Goal: Complete application form: Complete application form

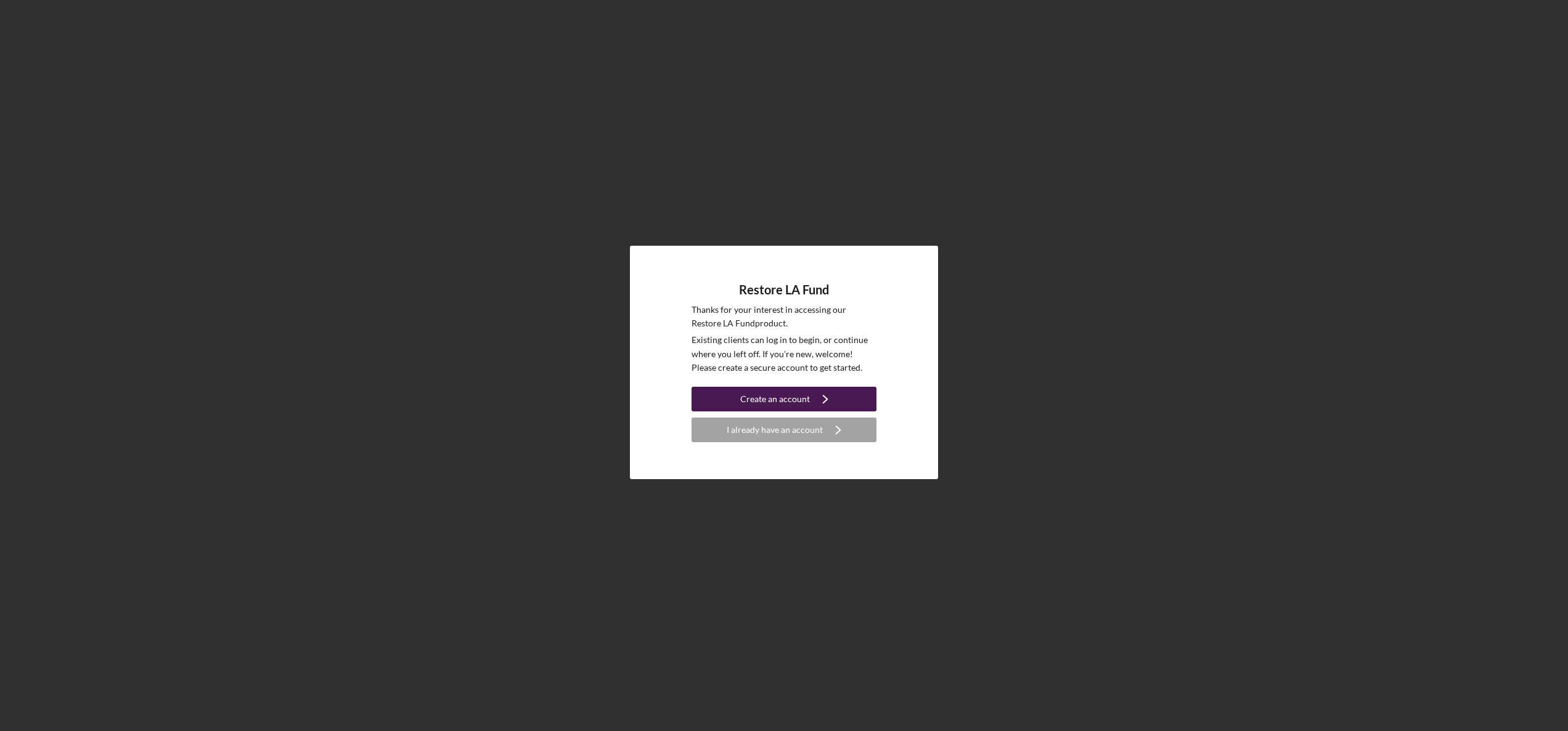
click at [805, 401] on div "Create an account" at bounding box center [775, 399] width 69 height 25
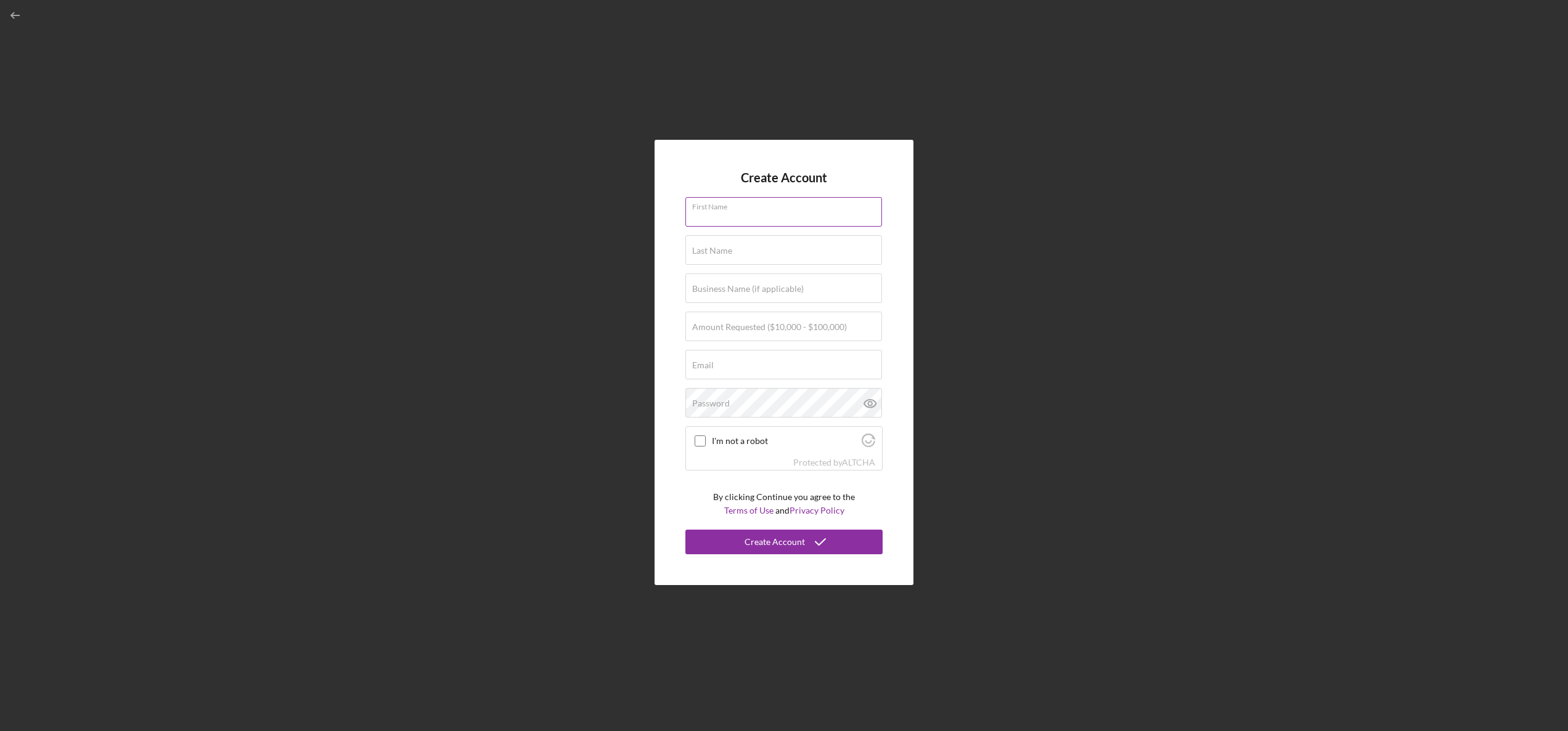
click at [767, 210] on div "First Name" at bounding box center [784, 212] width 198 height 30
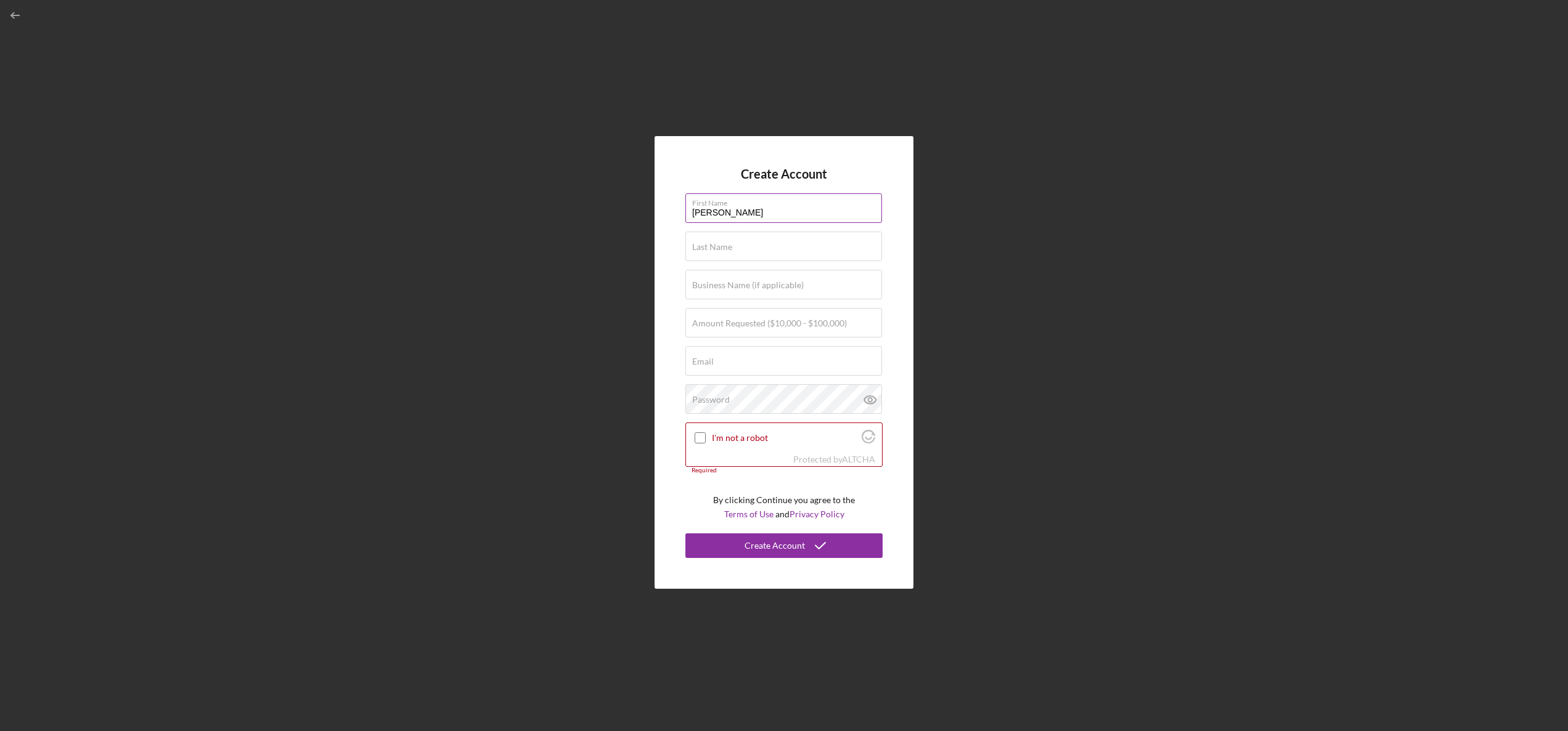
type input "[PERSON_NAME]"
type input "TN Esthetics Center"
click at [803, 325] on label "Amount Requested ($10,000 - $100,000)" at bounding box center [770, 323] width 155 height 10
click at [803, 325] on input "Amount Requested ($10,000 - $100,000)" at bounding box center [783, 323] width 197 height 30
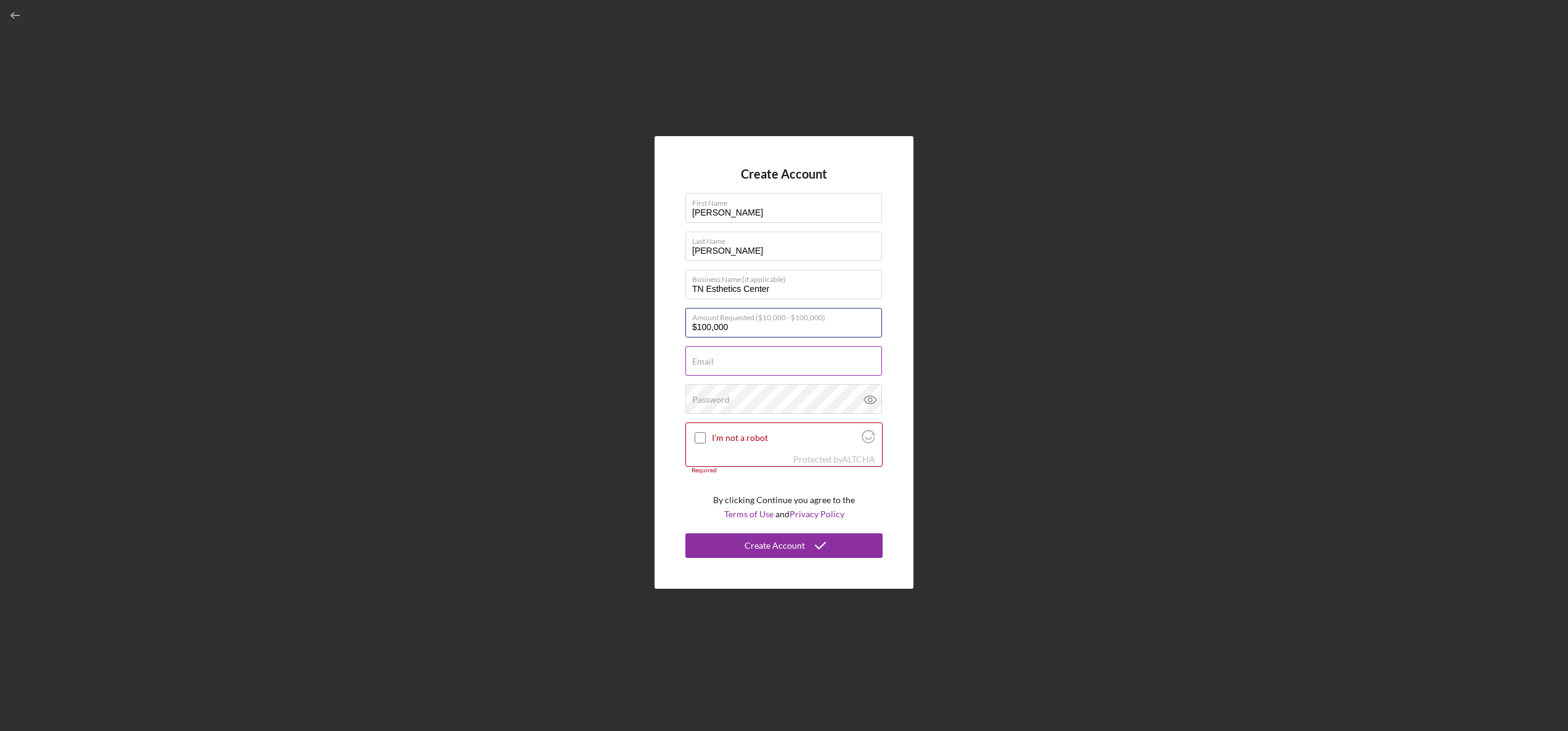
type input "$100,000"
click at [816, 367] on input "Email" at bounding box center [783, 361] width 197 height 30
type input "[PERSON_NAME][EMAIL_ADDRESS][DOMAIN_NAME]"
click at [702, 436] on input "I'm not a robot" at bounding box center [700, 438] width 11 height 11
checkbox input "true"
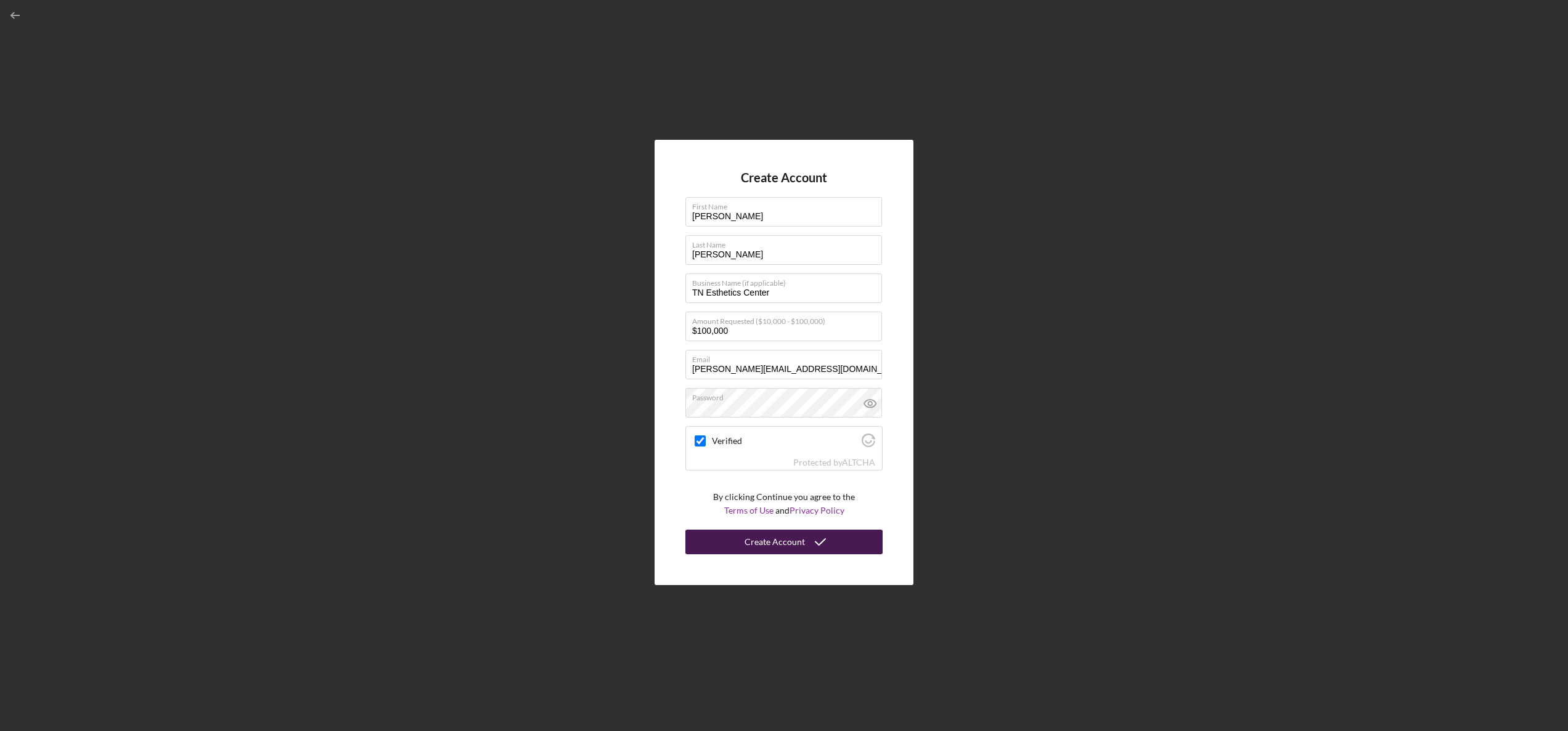
click at [769, 544] on div "Create Account" at bounding box center [774, 542] width 60 height 25
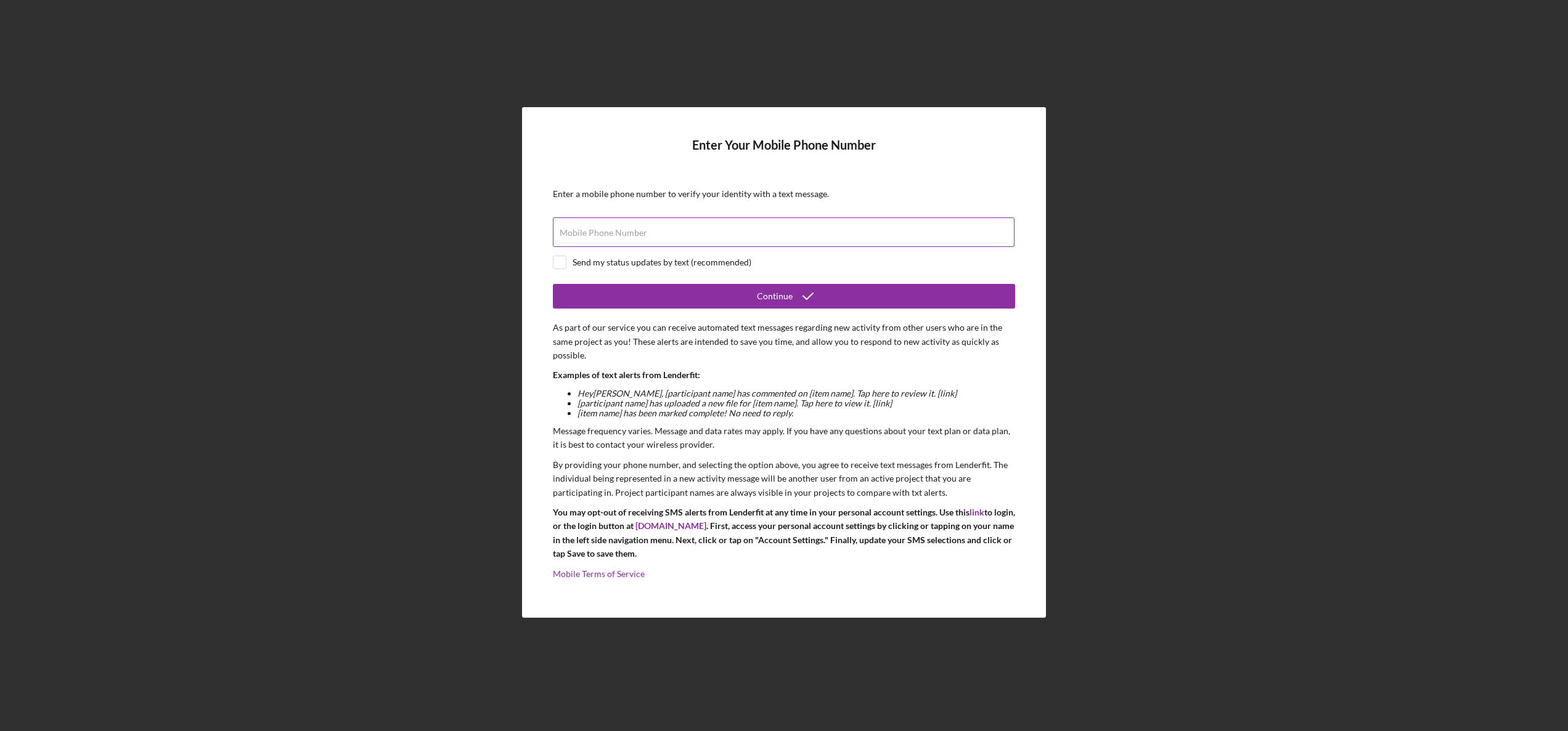
click at [610, 232] on label "Mobile Phone Number" at bounding box center [603, 233] width 88 height 10
click at [610, 232] on input "Mobile Phone Number" at bounding box center [784, 233] width 462 height 30
type input "[PHONE_NUMBER]"
click at [561, 262] on input "checkbox" at bounding box center [559, 262] width 12 height 12
checkbox input "true"
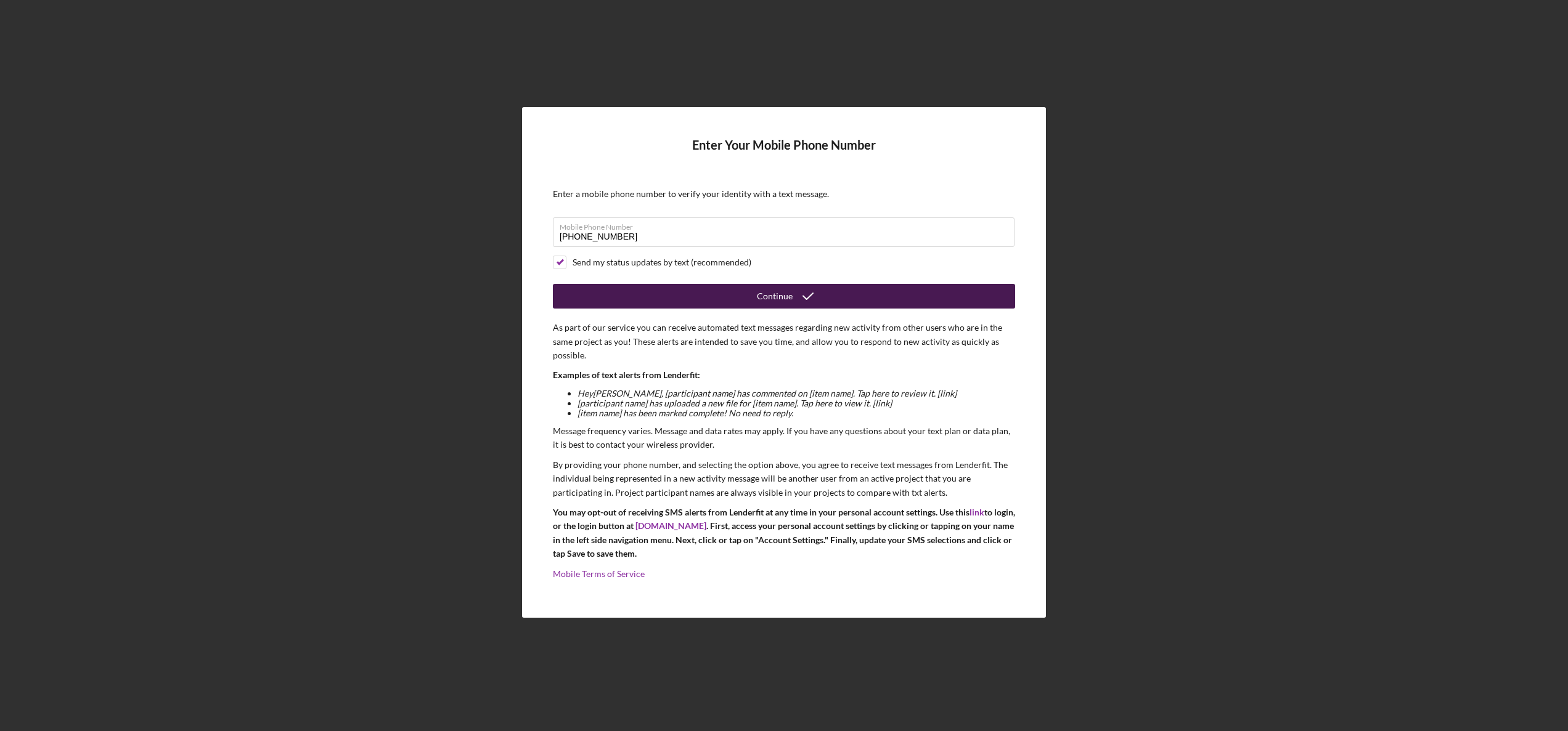
click at [731, 298] on button "Continue" at bounding box center [784, 296] width 463 height 25
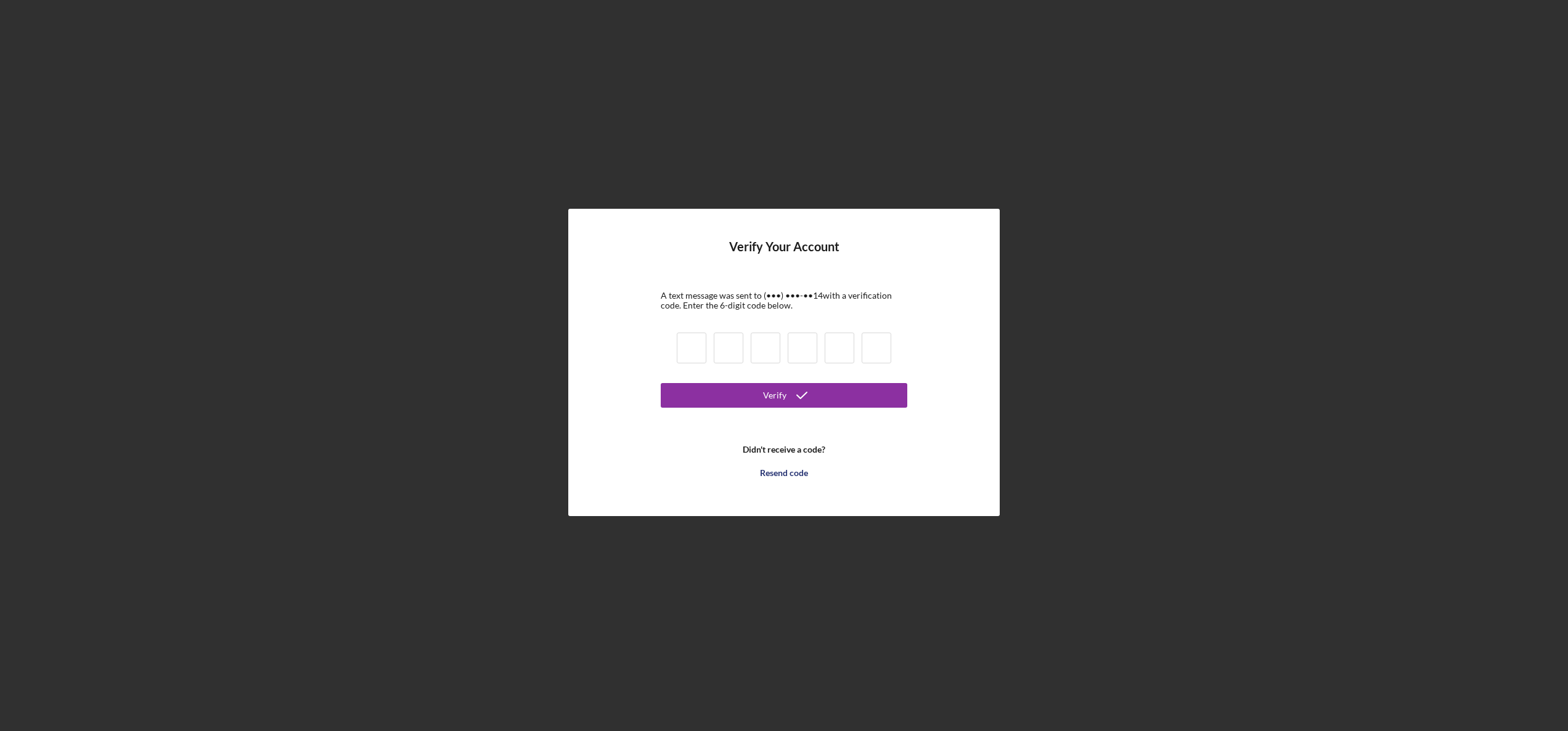
click at [680, 351] on input at bounding box center [692, 347] width 30 height 30
type input "6"
type input "1"
type input "3"
type input "4"
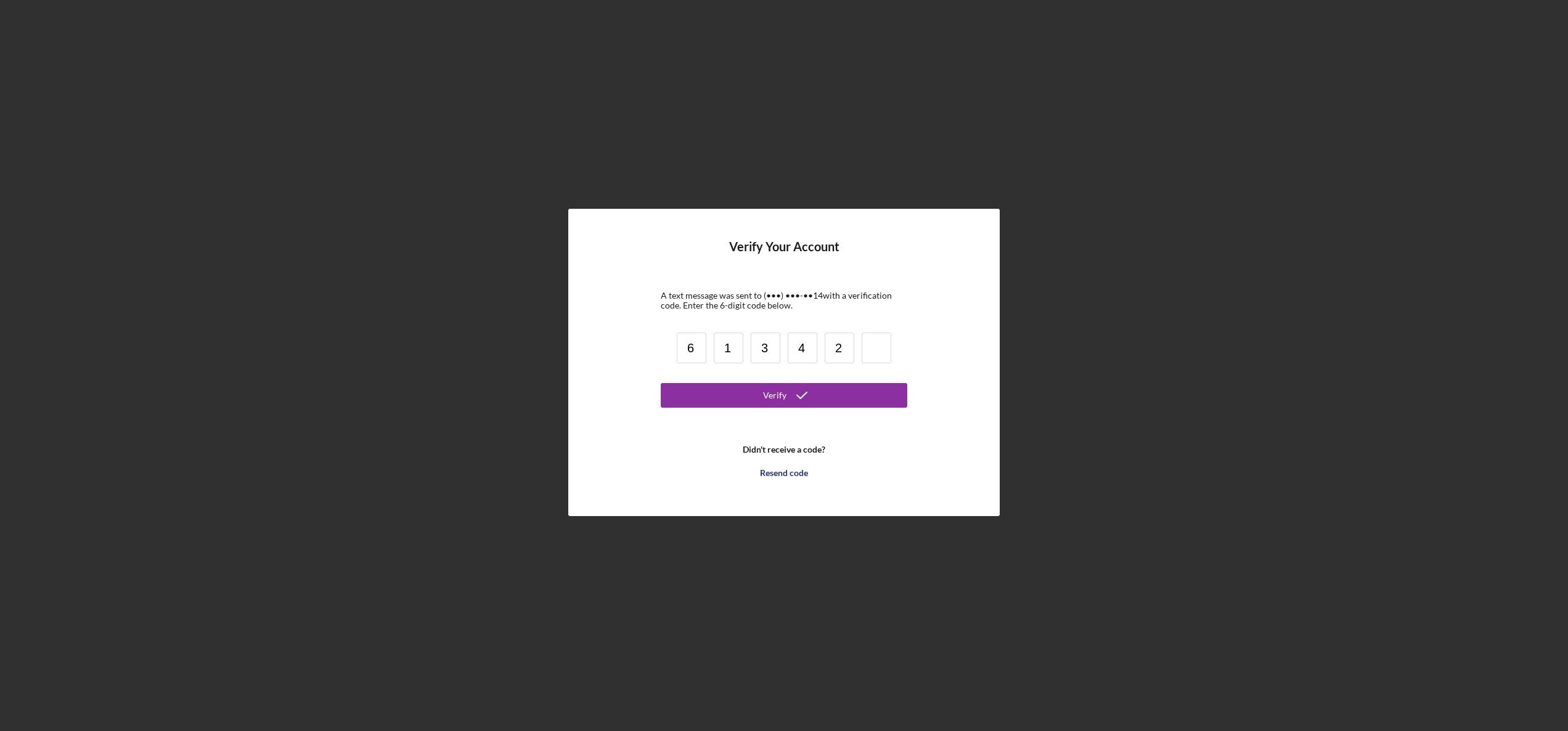
type input "2"
type input "6"
click at [753, 401] on button "Verify" at bounding box center [784, 395] width 247 height 25
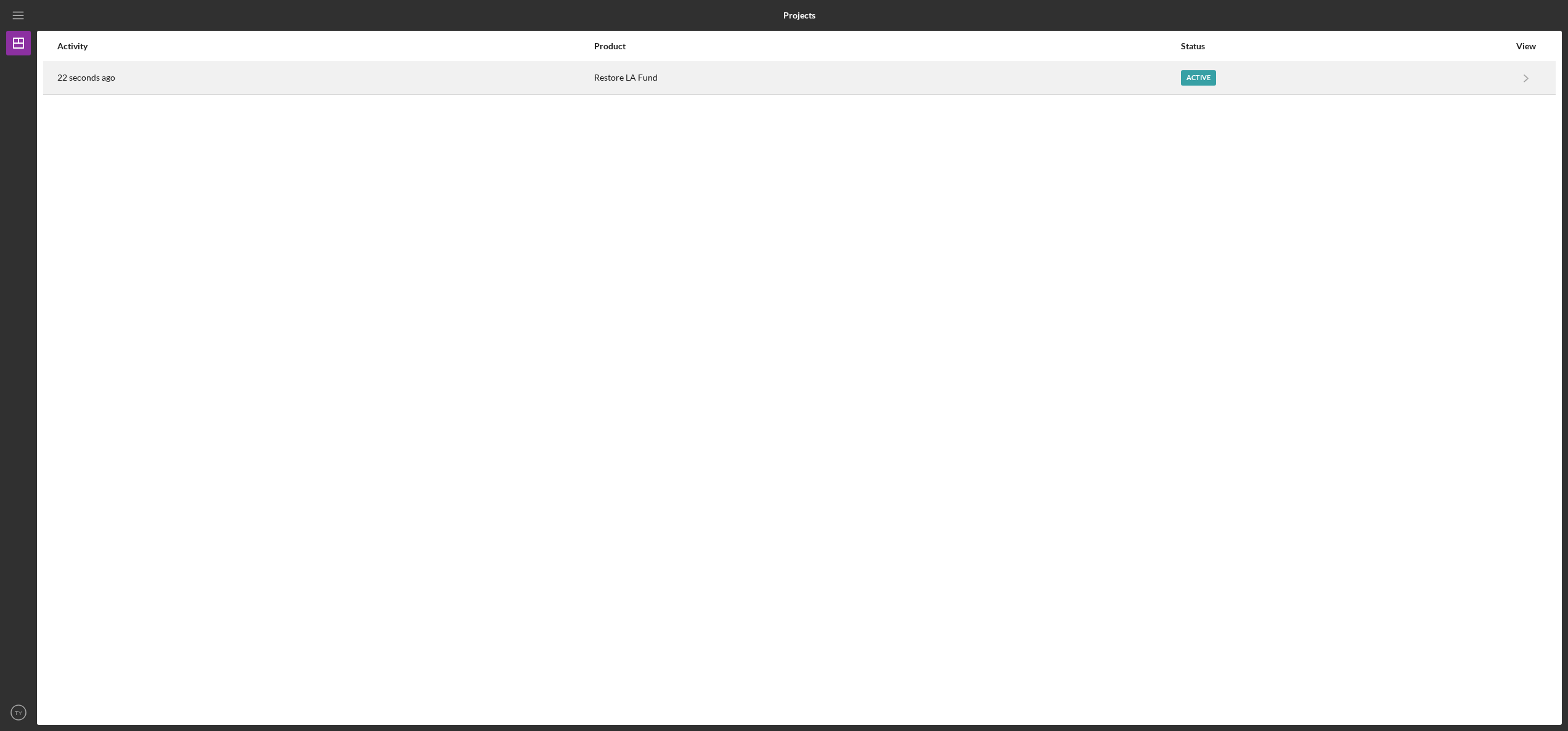
click at [1195, 82] on div "Active" at bounding box center [1199, 78] width 35 height 16
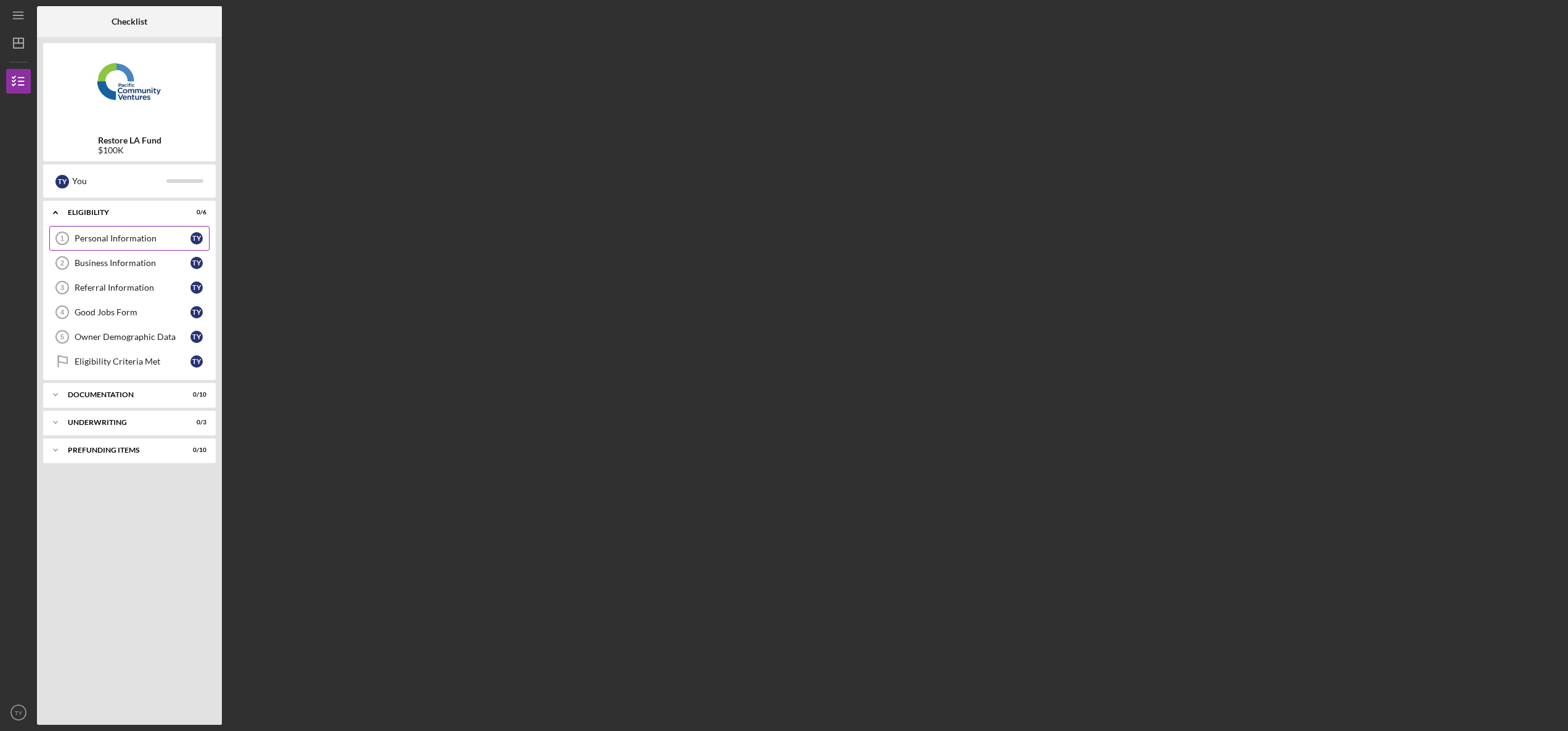
click at [139, 239] on div "Personal Information" at bounding box center [132, 238] width 115 height 10
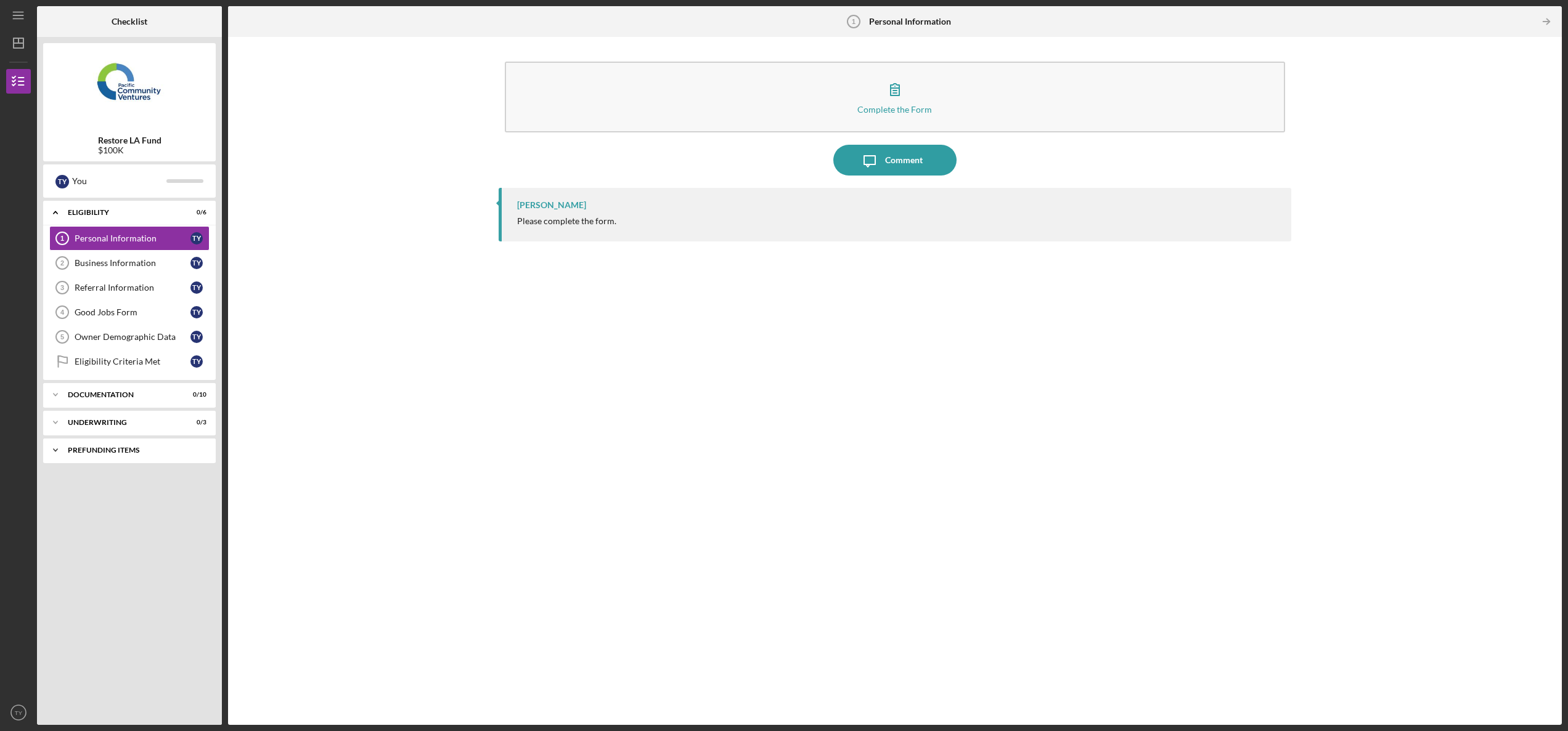
click at [139, 456] on div "Icon/Expander Prefunding Items 0 / 10" at bounding box center [129, 450] width 173 height 25
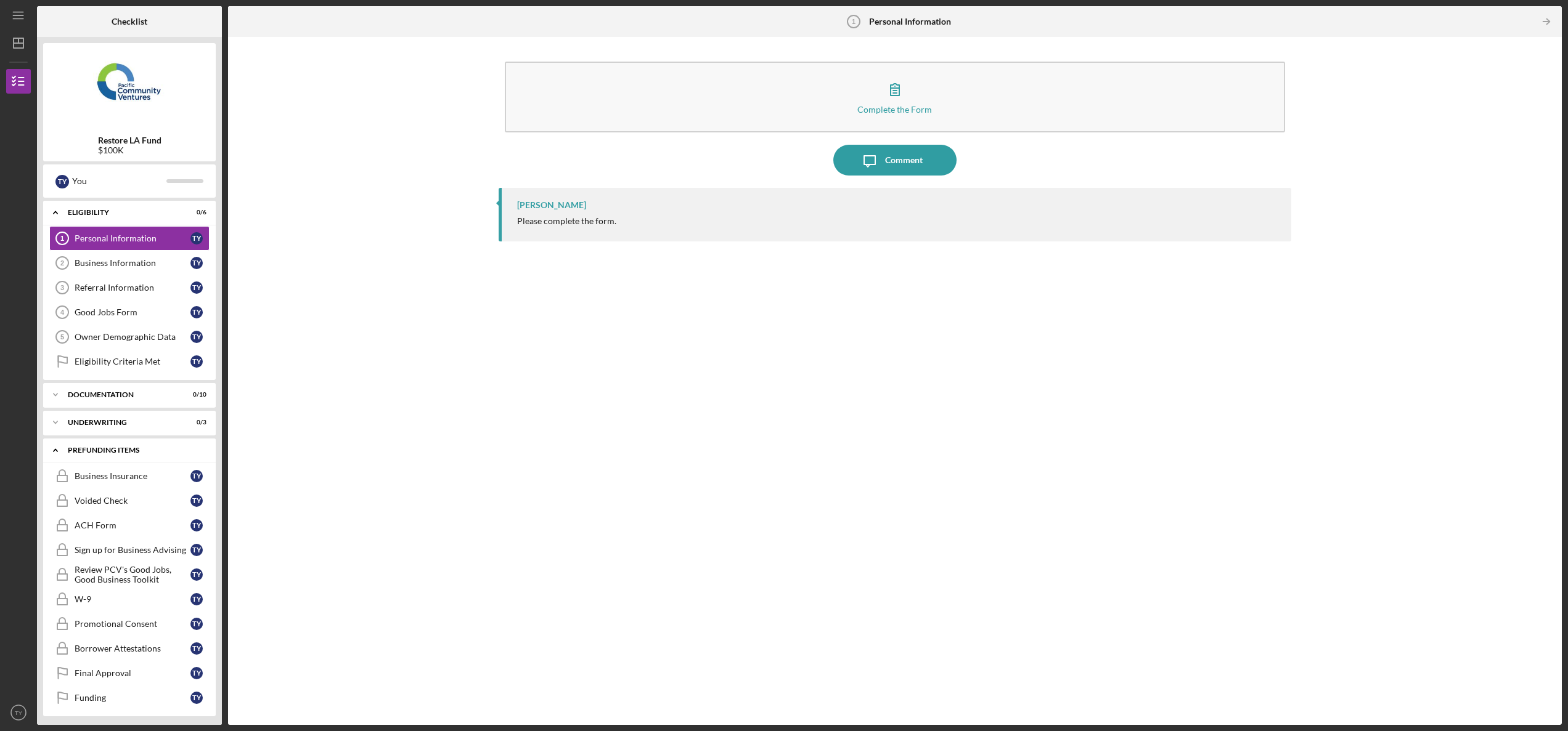
scroll to position [4, 0]
click at [140, 420] on div "Underwriting" at bounding box center [134, 419] width 133 height 7
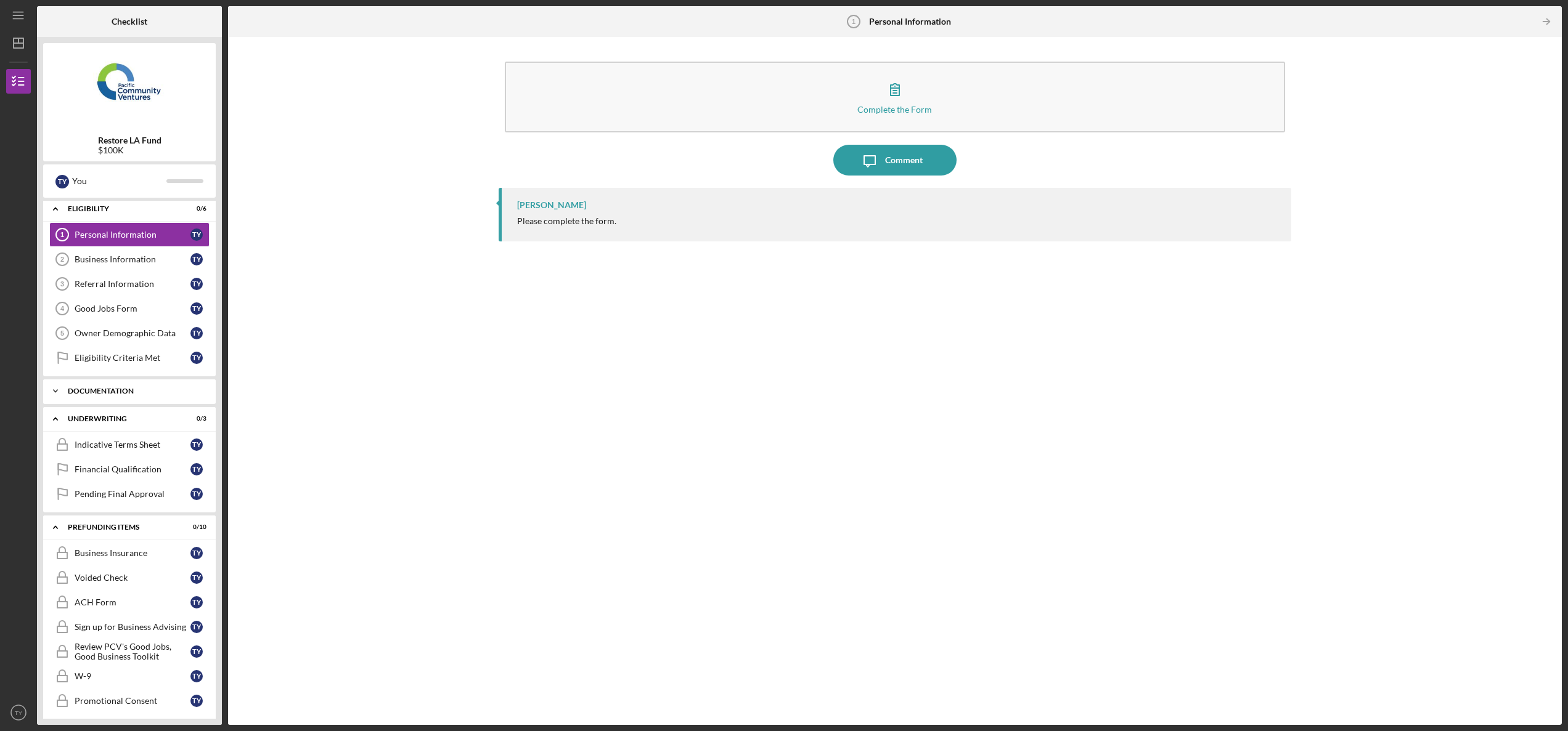
click at [135, 392] on div "Documentation" at bounding box center [134, 391] width 133 height 7
click at [21, 19] on icon "Icon/Menu" at bounding box center [18, 16] width 28 height 28
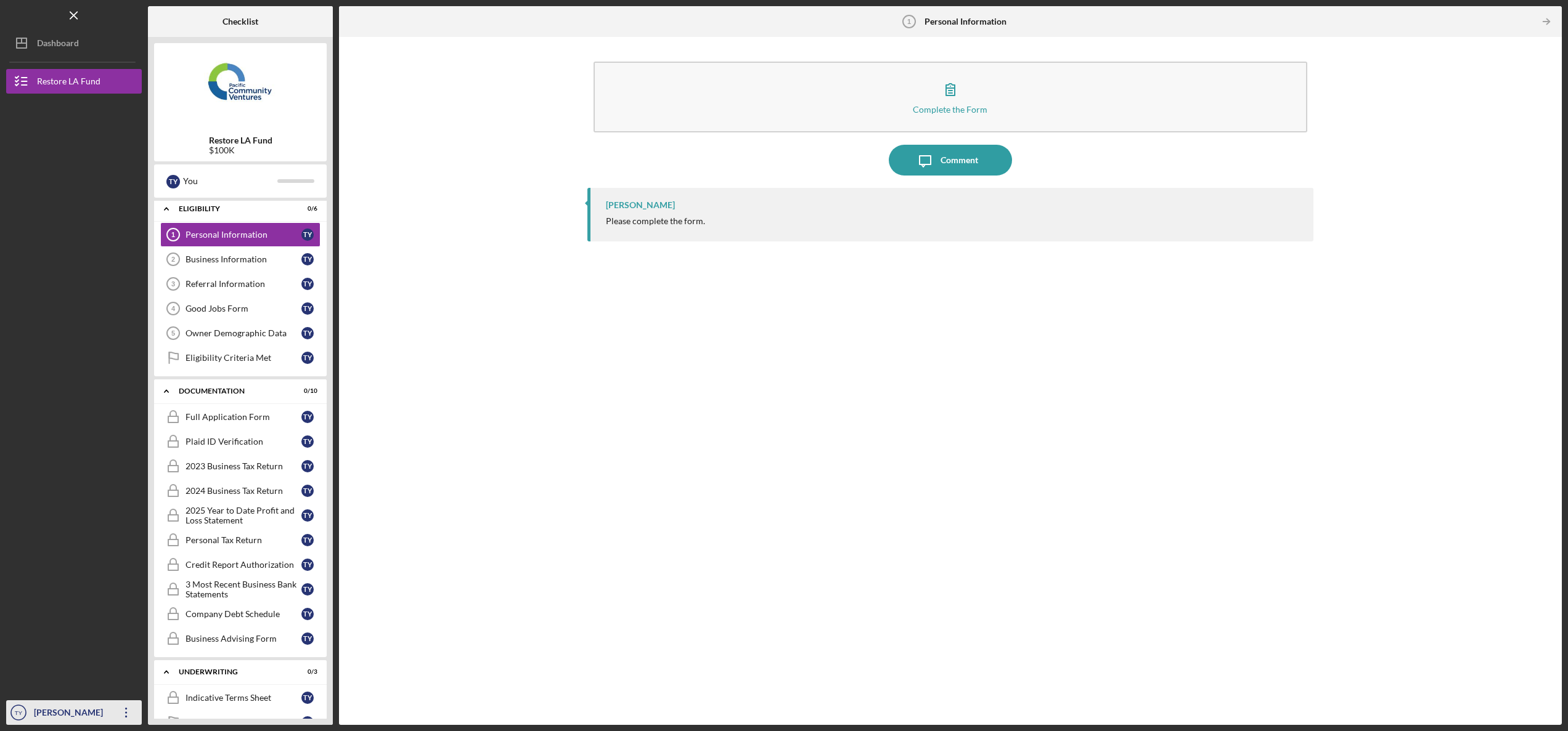
click at [126, 718] on icon "Icon/Overflow" at bounding box center [126, 713] width 30 height 30
click at [111, 679] on link "Logout" at bounding box center [74, 683] width 136 height 25
